Goal: Participate in discussion

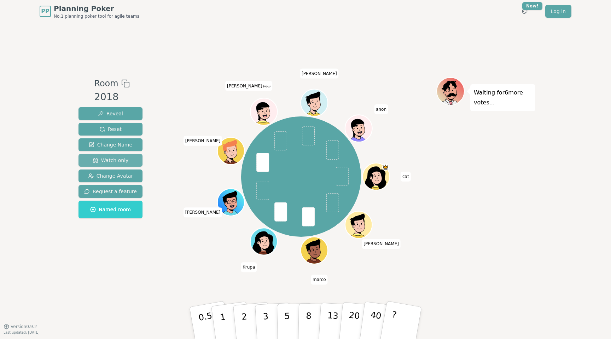
click at [123, 161] on span "Watch only" at bounding box center [111, 160] width 36 height 7
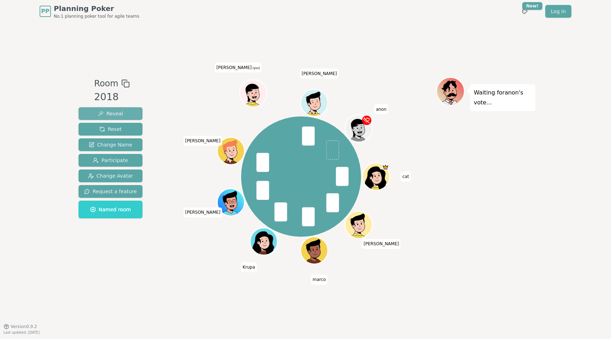
click at [127, 111] on button "Reveal" at bounding box center [111, 113] width 64 height 13
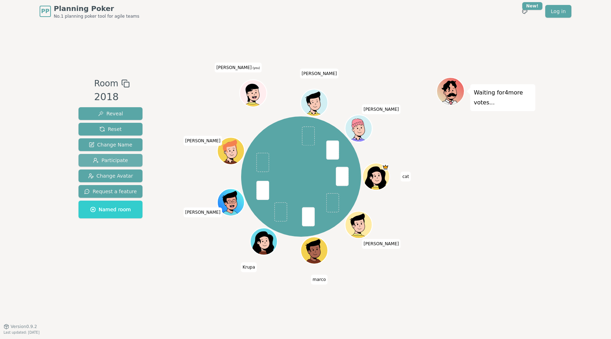
click at [126, 159] on button "Participate" at bounding box center [111, 160] width 64 height 13
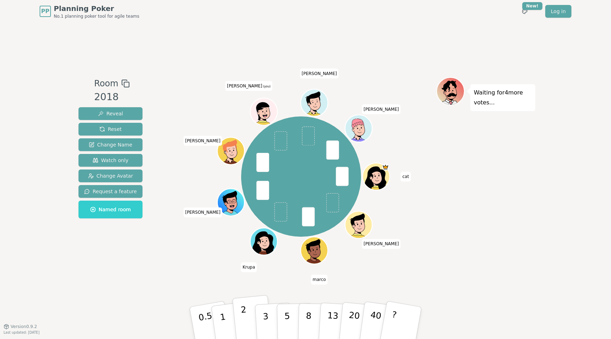
click at [245, 326] on p "2" at bounding box center [244, 324] width 9 height 39
click at [242, 321] on p "2" at bounding box center [244, 324] width 9 height 39
click at [244, 320] on p "2" at bounding box center [244, 324] width 9 height 39
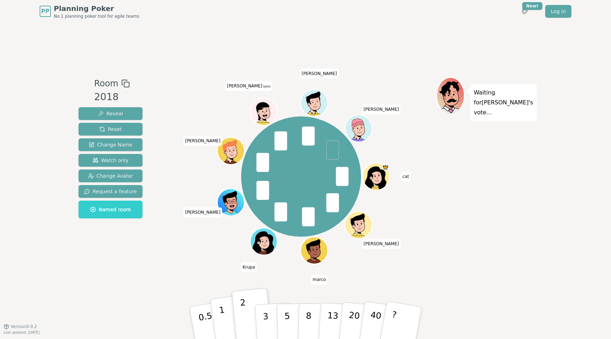
click at [228, 320] on button "1" at bounding box center [231, 322] width 42 height 57
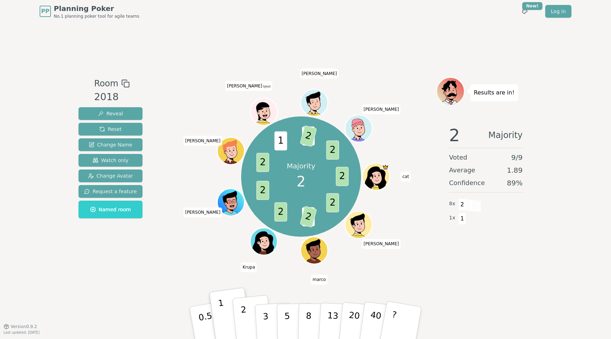
click at [248, 327] on button "2" at bounding box center [252, 323] width 40 height 56
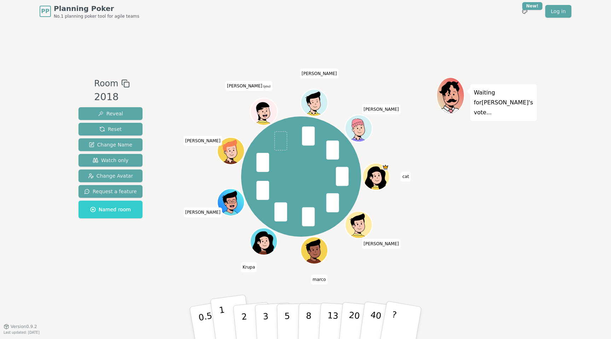
click at [225, 311] on button "1" at bounding box center [231, 322] width 42 height 57
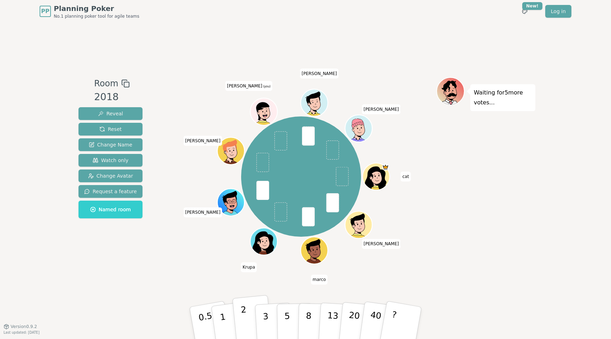
click at [244, 321] on p "2" at bounding box center [244, 324] width 9 height 39
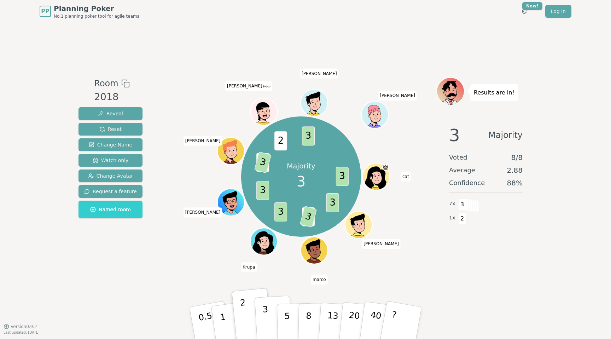
click at [270, 315] on button "3" at bounding box center [274, 322] width 39 height 55
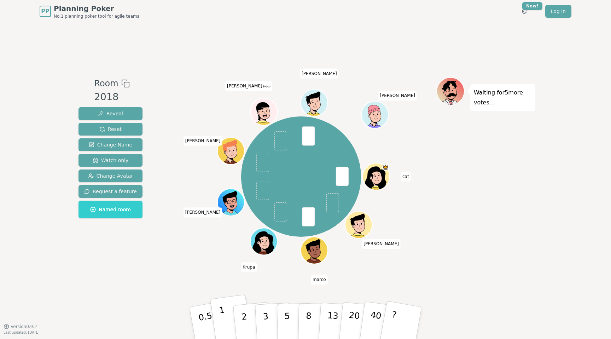
click at [225, 331] on p "1" at bounding box center [224, 324] width 11 height 39
click at [223, 322] on p "1" at bounding box center [224, 324] width 11 height 39
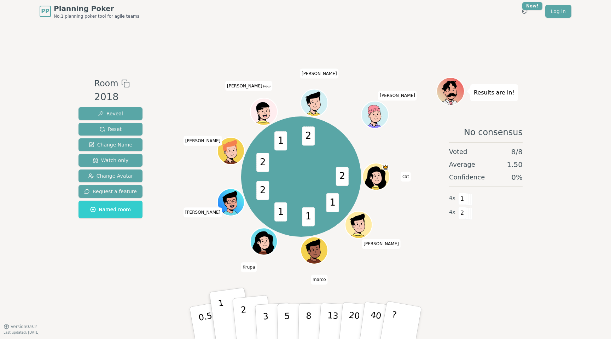
click at [247, 321] on button "2" at bounding box center [252, 323] width 40 height 56
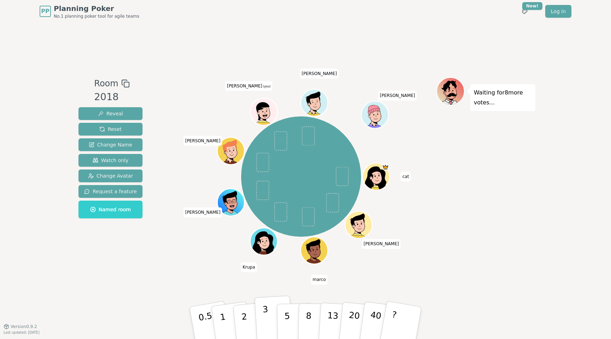
click at [265, 326] on p "3" at bounding box center [266, 323] width 8 height 39
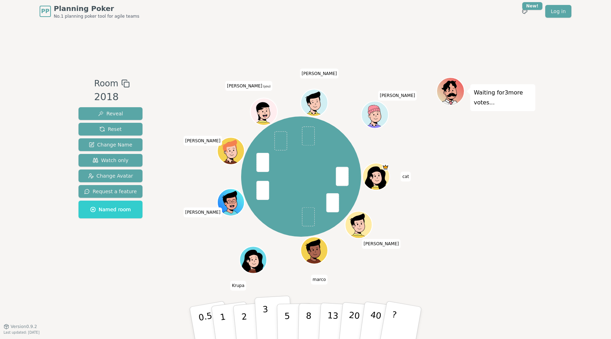
click at [264, 317] on p "3" at bounding box center [266, 323] width 8 height 39
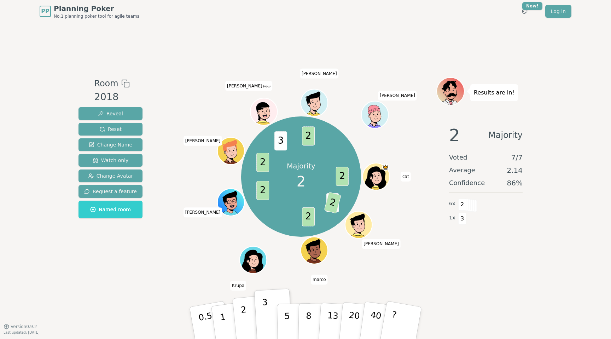
click at [249, 321] on button "2" at bounding box center [252, 323] width 40 height 56
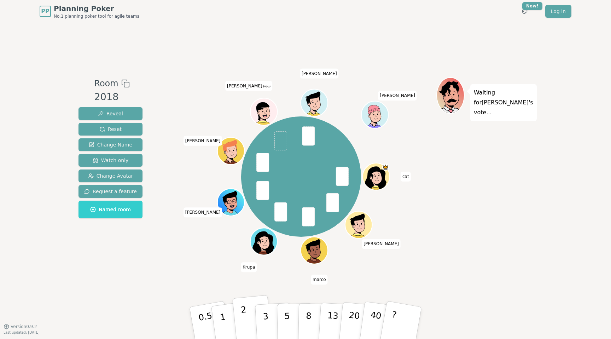
click at [247, 323] on button "2" at bounding box center [252, 323] width 40 height 56
click at [263, 311] on p "3" at bounding box center [266, 323] width 8 height 39
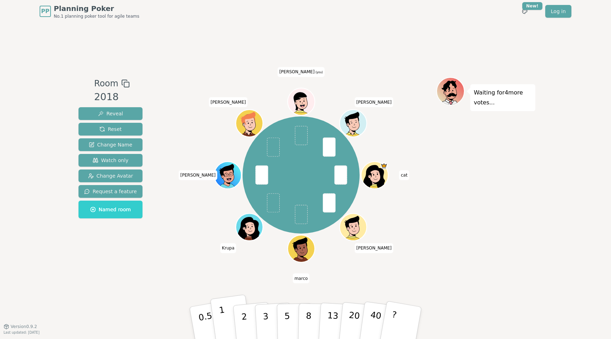
click at [218, 321] on button "1" at bounding box center [231, 322] width 42 height 57
